Goal: Task Accomplishment & Management: Use online tool/utility

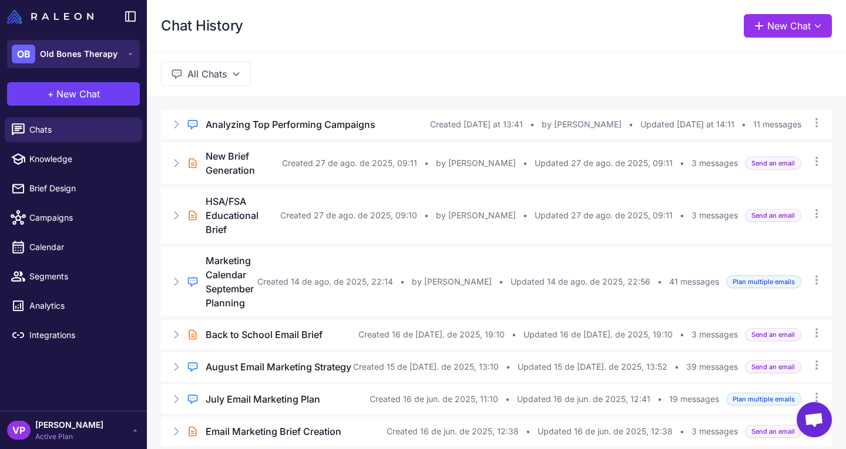
click at [116, 60] on button "OB Old Bones Therapy" at bounding box center [73, 54] width 133 height 28
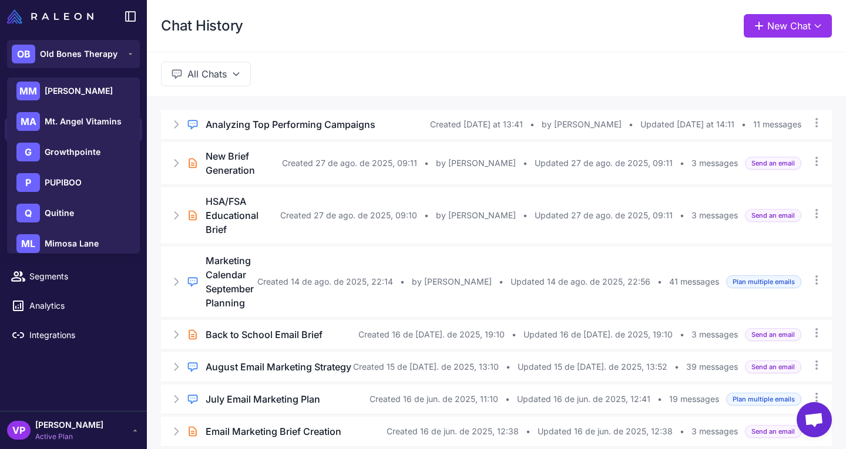
scroll to position [200, 0]
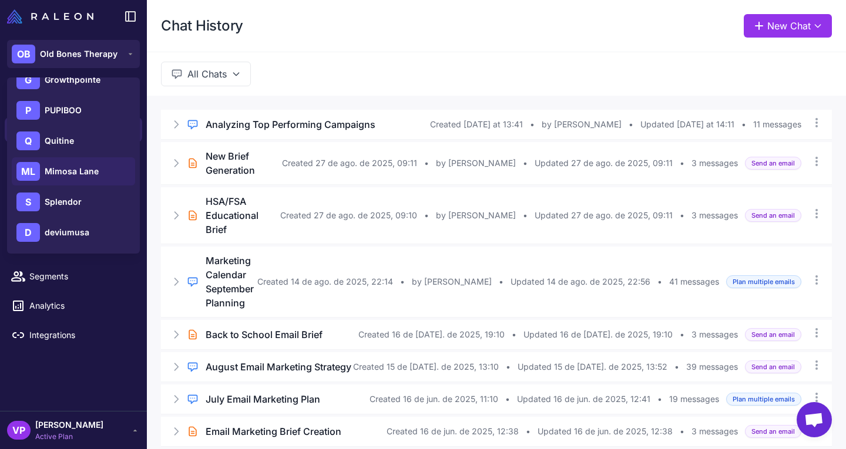
click at [97, 168] on span "Mimosa Lane" at bounding box center [72, 171] width 54 height 13
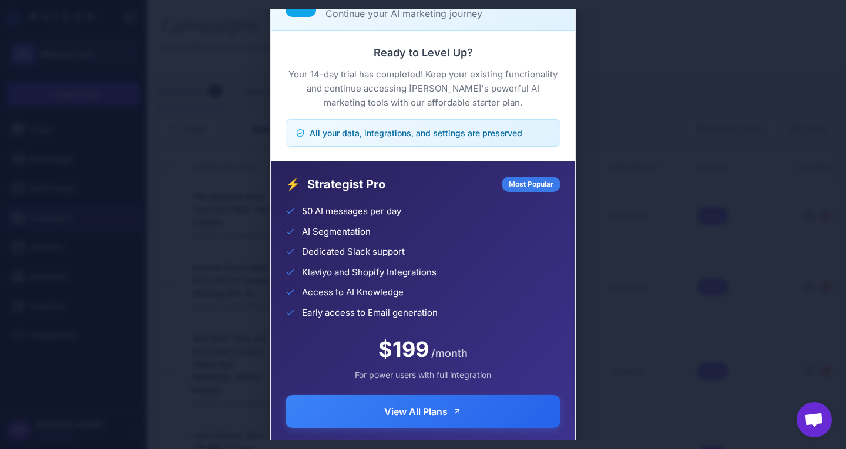
click at [682, 256] on div "Trial Complete Continue your AI marketing journey Ready to Level Up? Your 14-da…" at bounding box center [423, 224] width 846 height 430
click at [656, 238] on div "Trial Complete Continue your AI marketing journey Ready to Level Up? Your 14-da…" at bounding box center [423, 224] width 846 height 430
